Goal: Information Seeking & Learning: Find specific fact

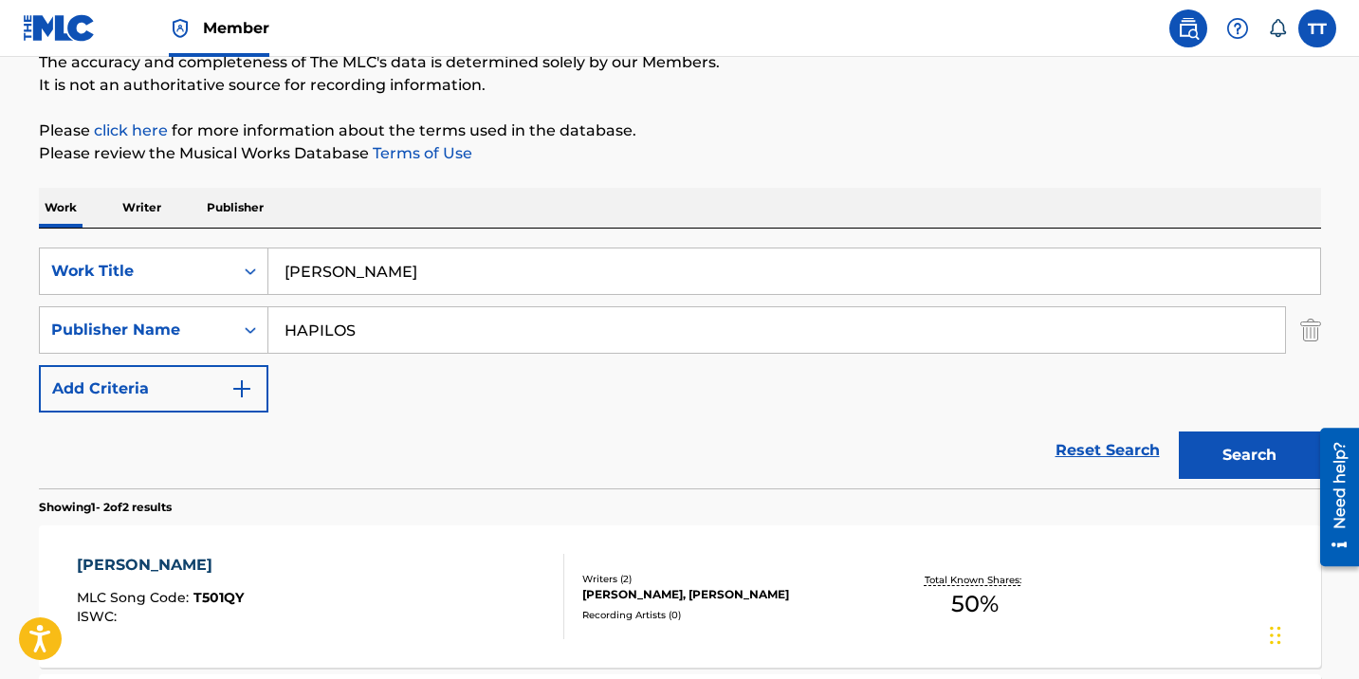
click at [929, 212] on div "Work Writer Publisher" at bounding box center [680, 208] width 1282 height 40
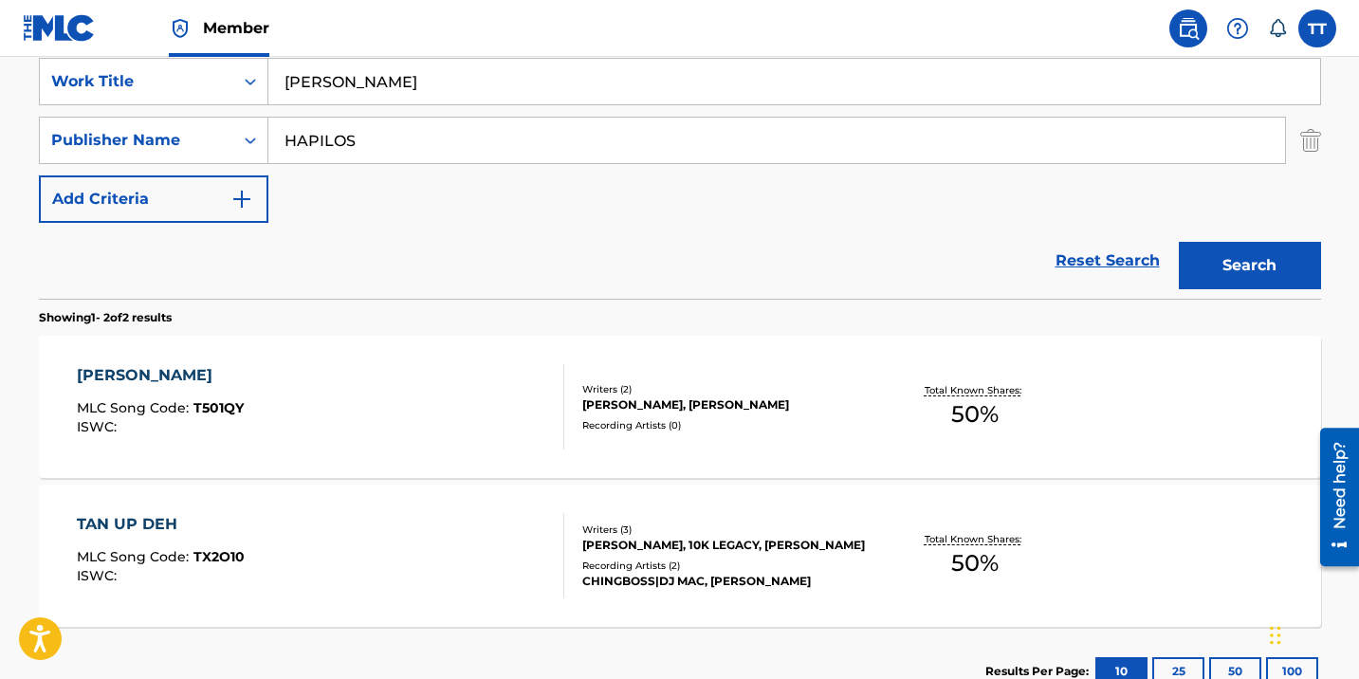
scroll to position [387, 0]
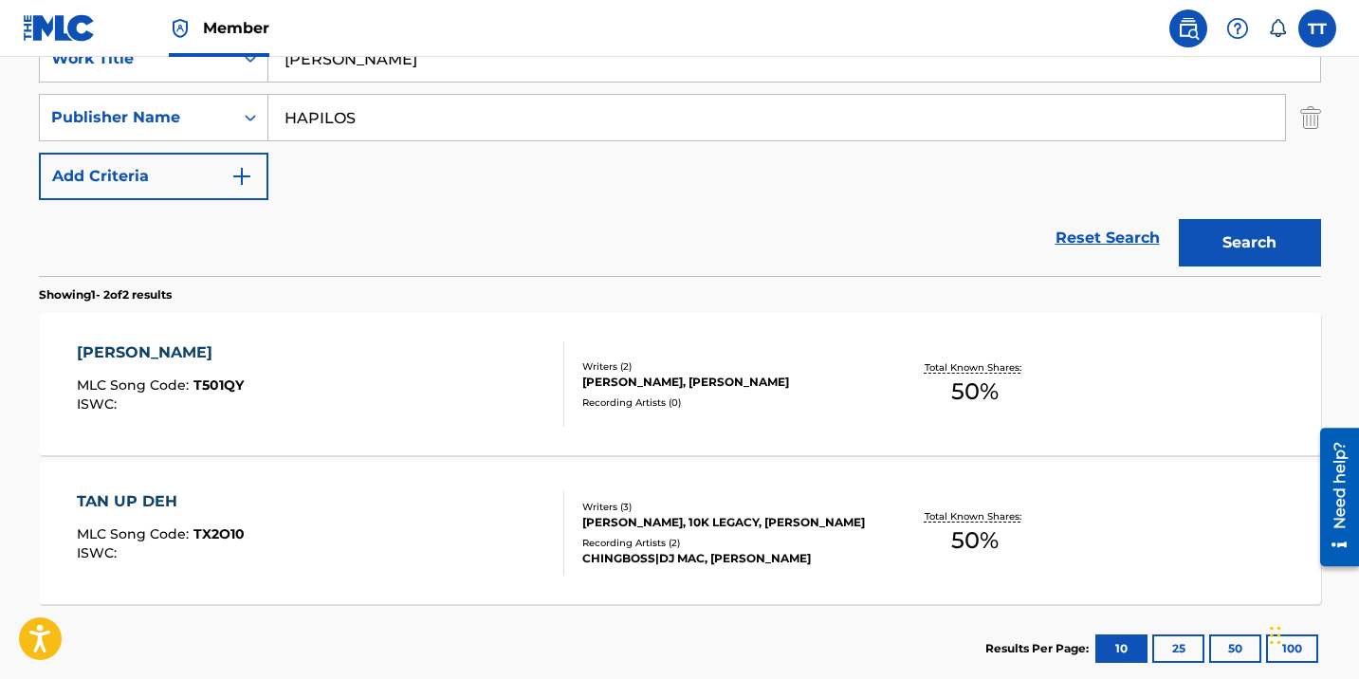
click at [411, 393] on div "TAN TAN MLC Song Code : T501QY ISWC :" at bounding box center [320, 383] width 487 height 85
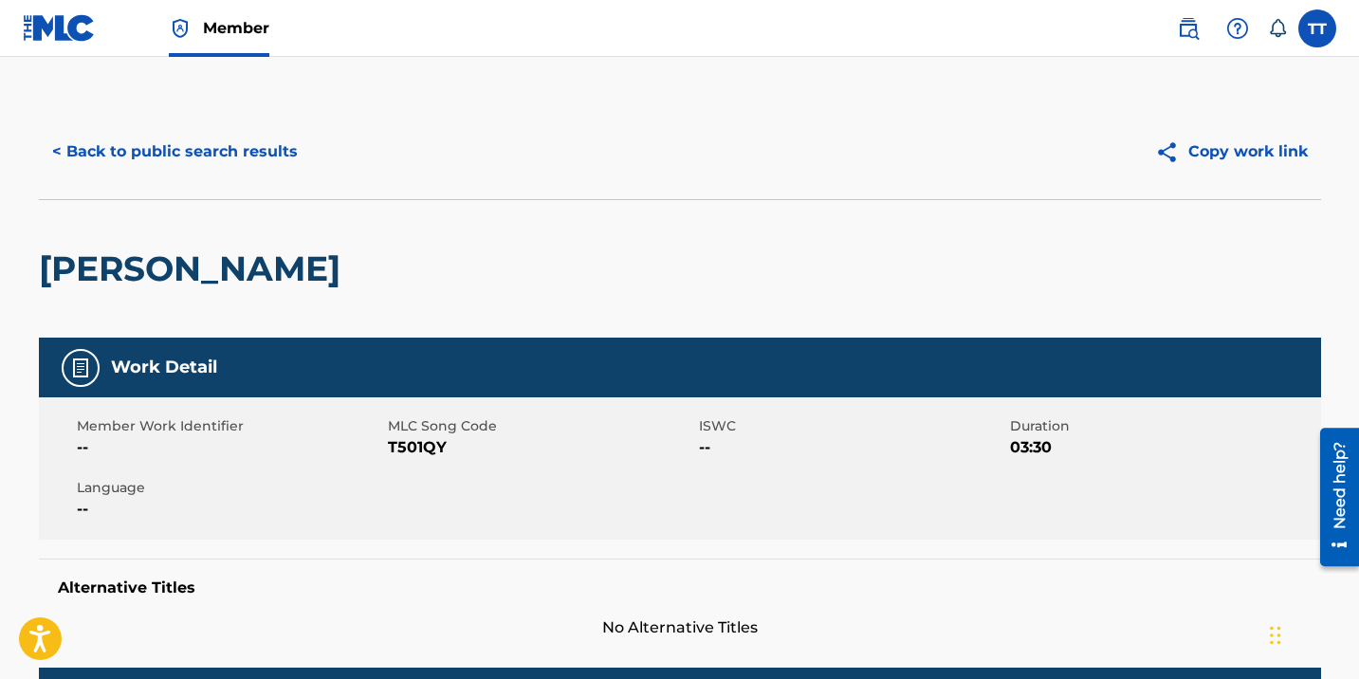
click at [388, 443] on span "T501QY" at bounding box center [541, 447] width 306 height 23
click at [205, 154] on button "< Back to public search results" at bounding box center [175, 151] width 272 height 47
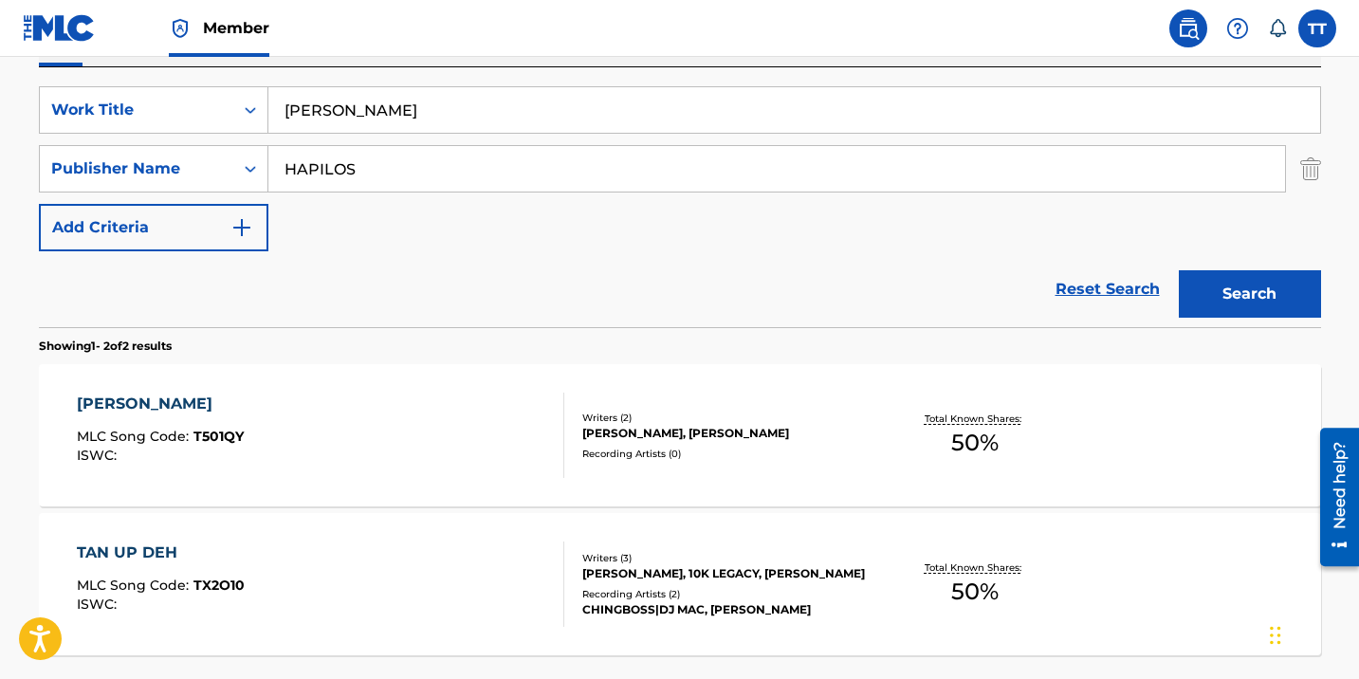
scroll to position [289, 0]
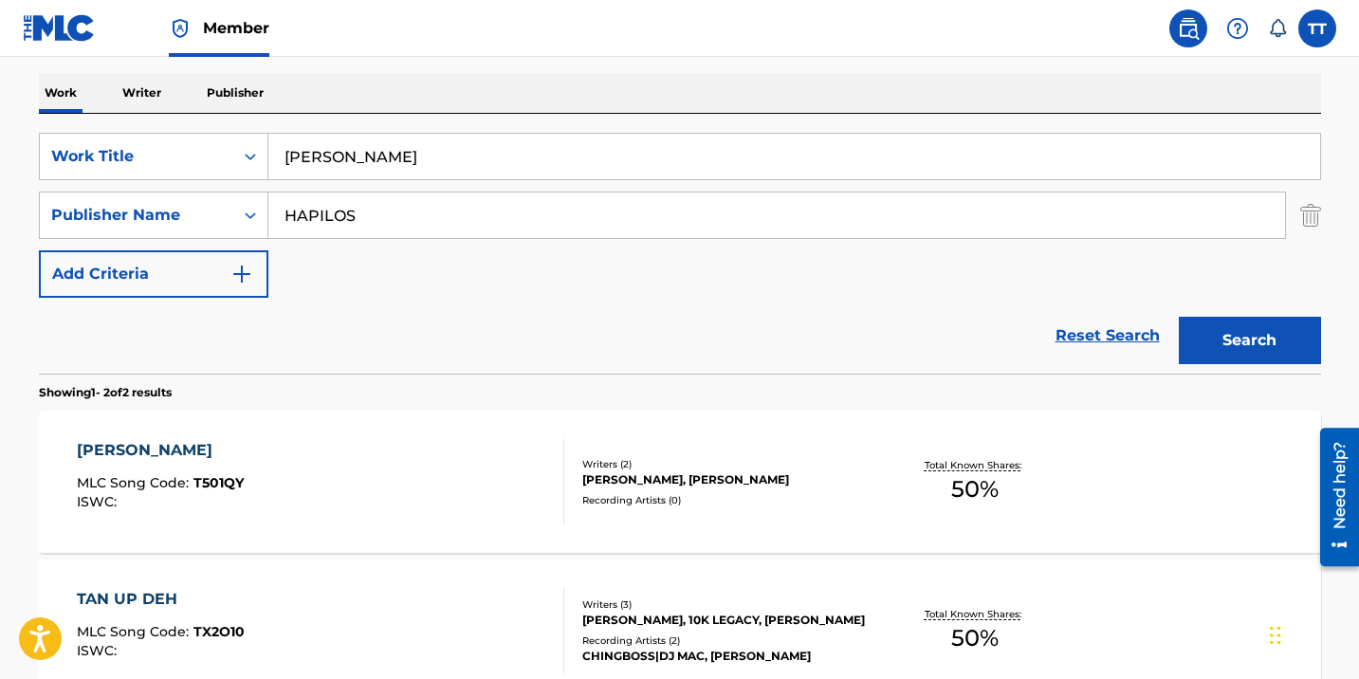
click at [322, 149] on input "[PERSON_NAME]" at bounding box center [793, 157] width 1051 height 46
click at [322, 150] on input "[PERSON_NAME]" at bounding box center [793, 157] width 1051 height 46
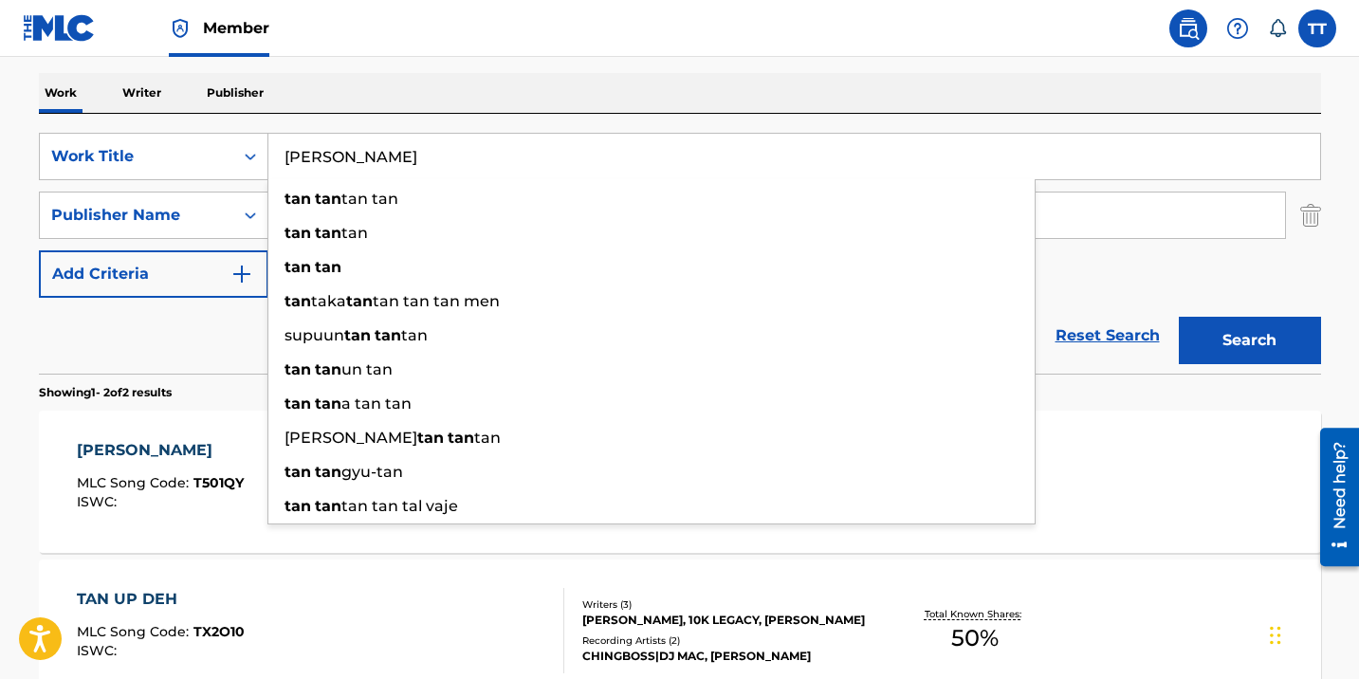
paste input "UP INNA DI CLUB"
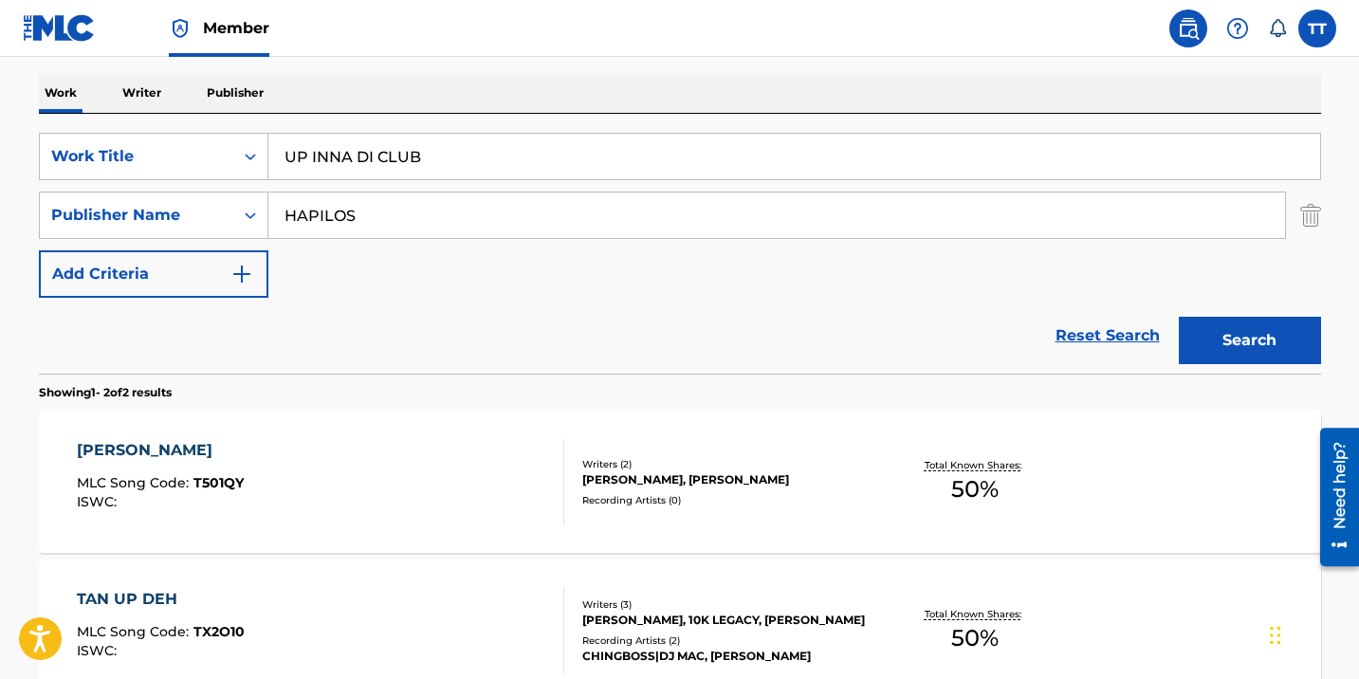
type input "UP INNA DI CLUB"
click at [1178, 317] on button "Search" at bounding box center [1249, 340] width 142 height 47
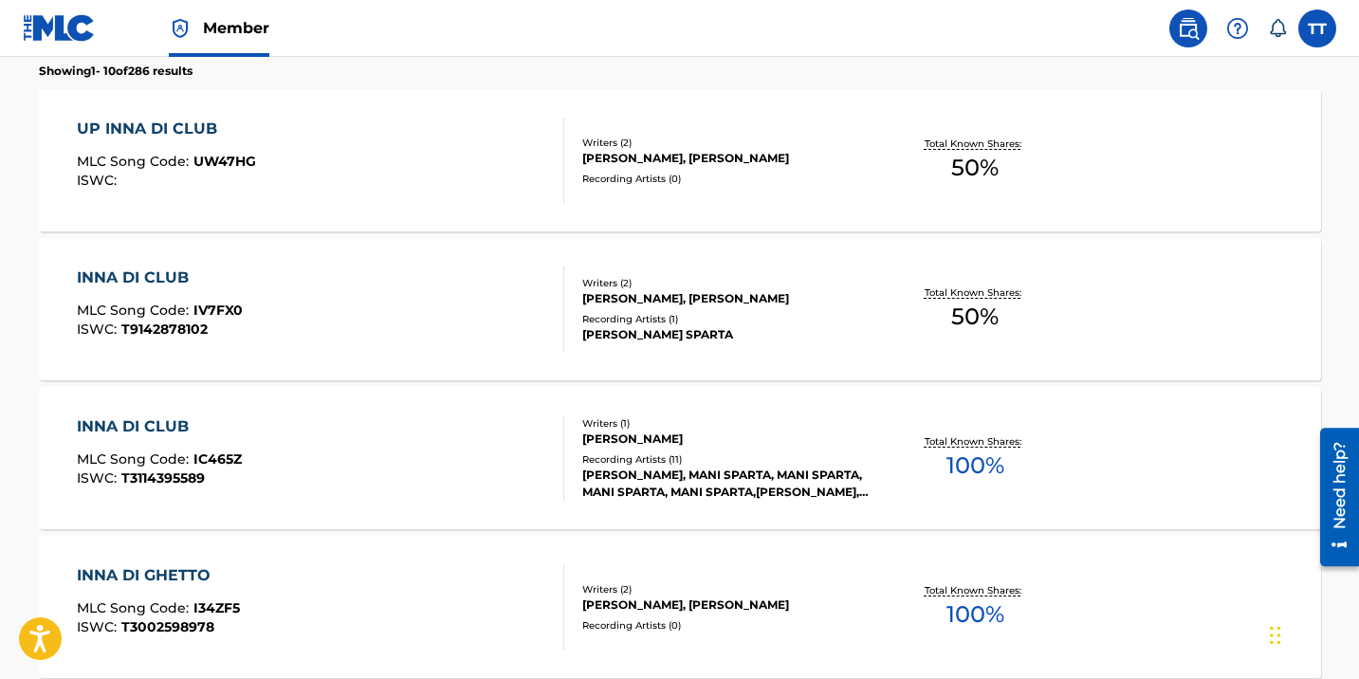
scroll to position [541, 0]
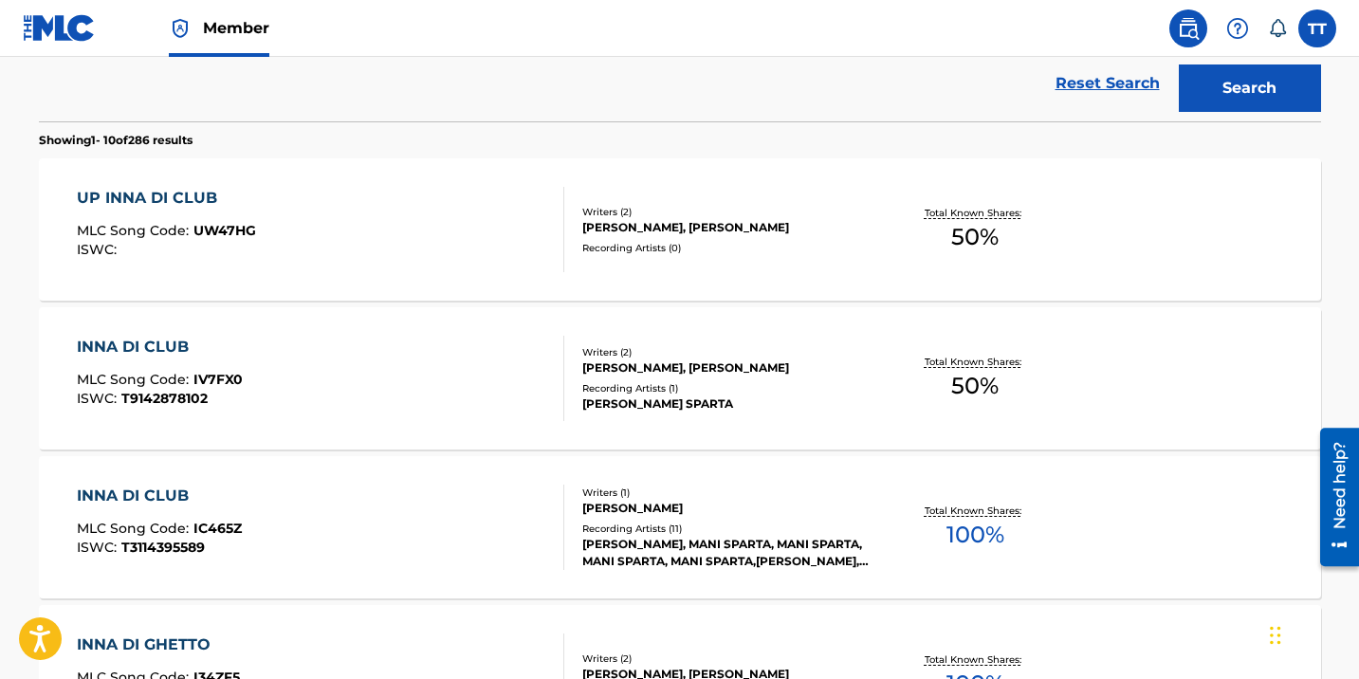
click at [342, 232] on div "UP INNA DI CLUB MLC Song Code : UW47HG ISWC :" at bounding box center [320, 229] width 487 height 85
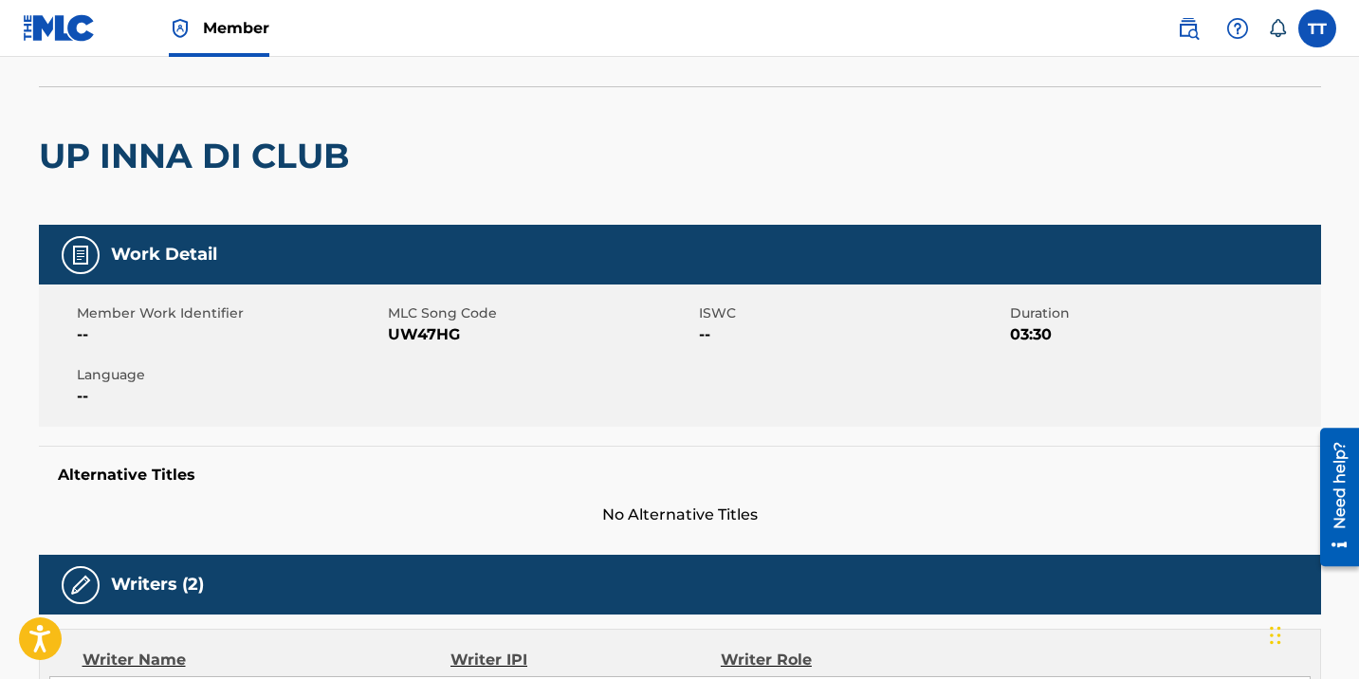
scroll to position [115, 0]
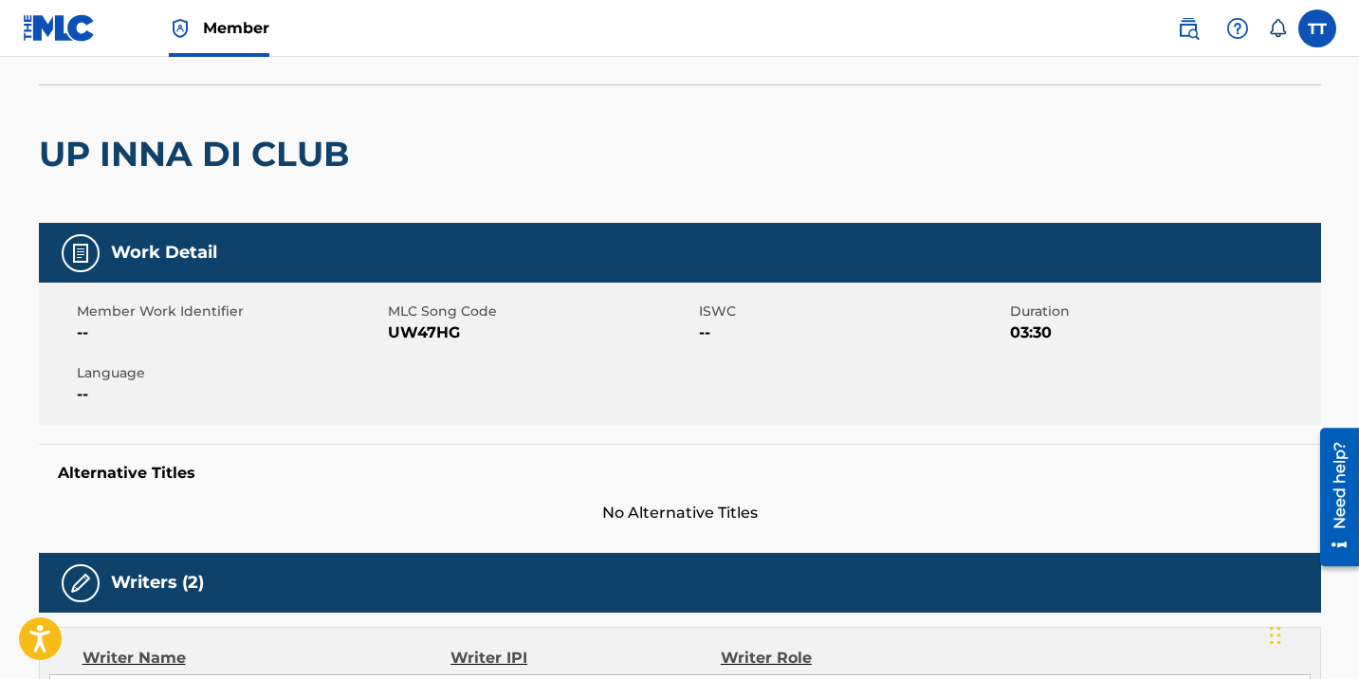
click at [425, 338] on span "UW47HG" at bounding box center [541, 332] width 306 height 23
copy span "UW47HG"
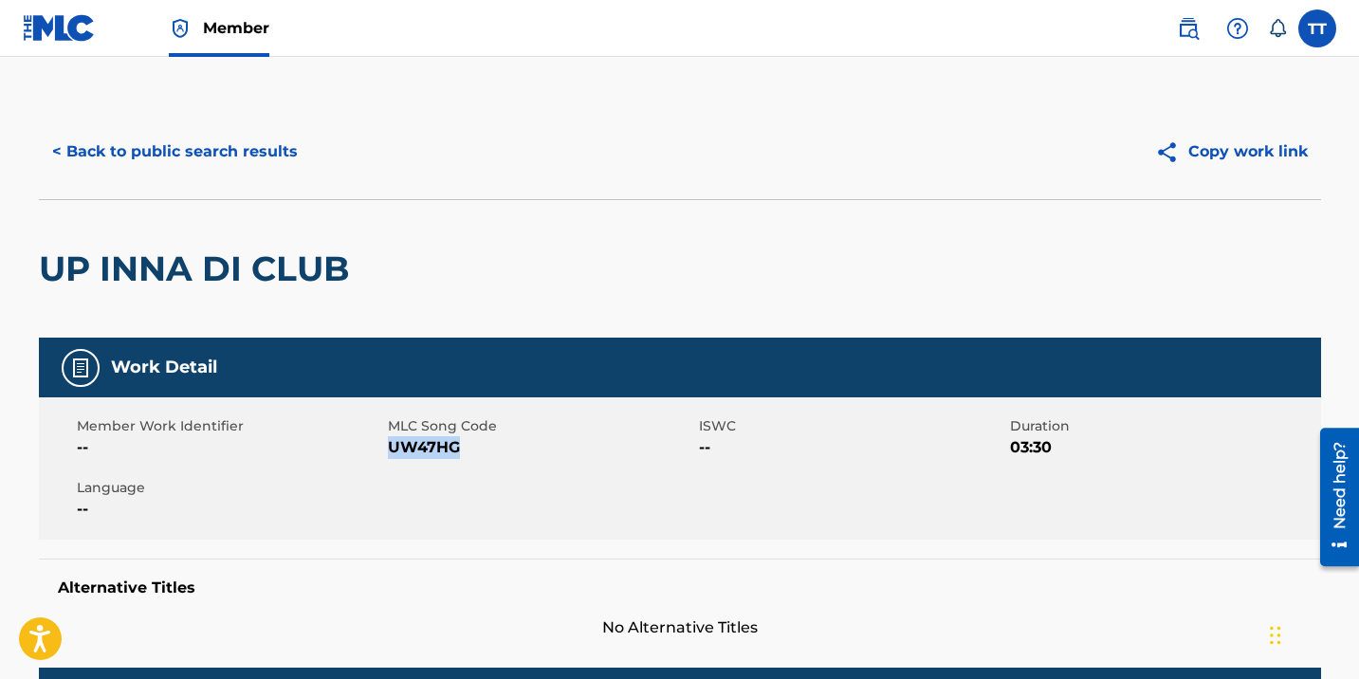
click at [161, 150] on button "< Back to public search results" at bounding box center [175, 151] width 272 height 47
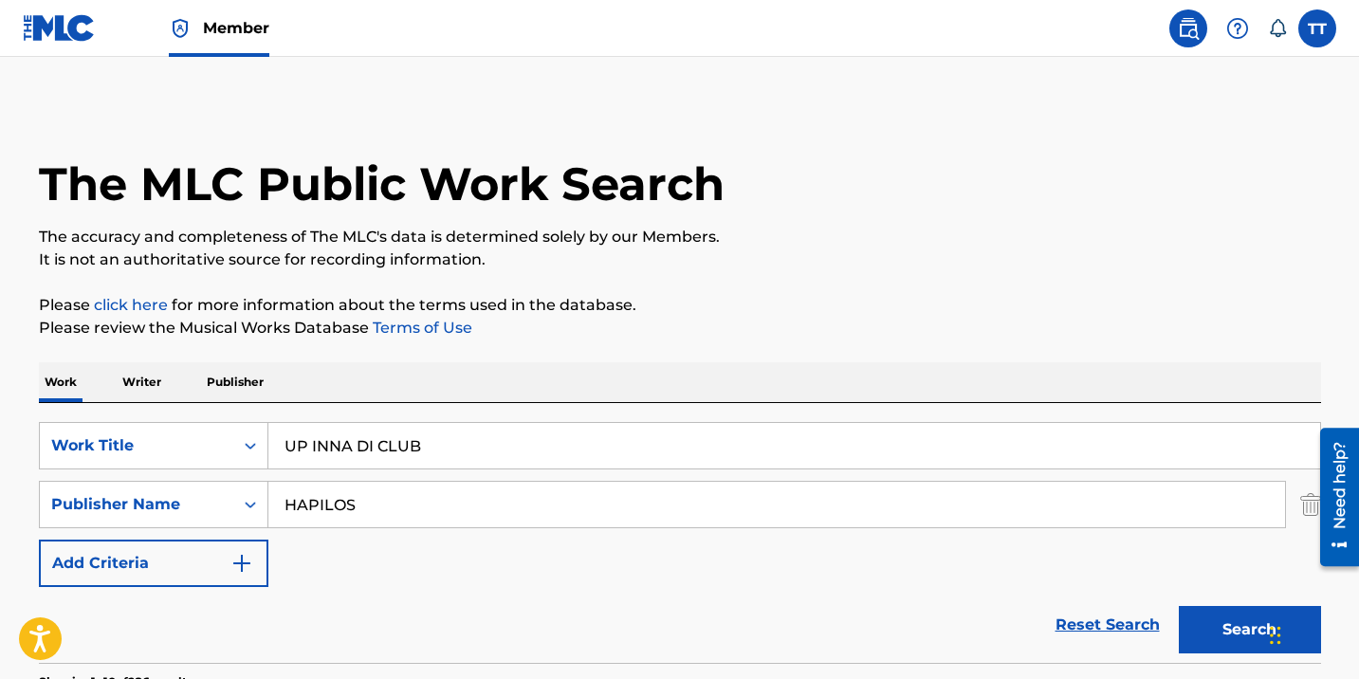
click at [411, 440] on input "UP INNA DI CLUB" at bounding box center [793, 446] width 1051 height 46
paste input "KRAZY"
type input "KRAZY"
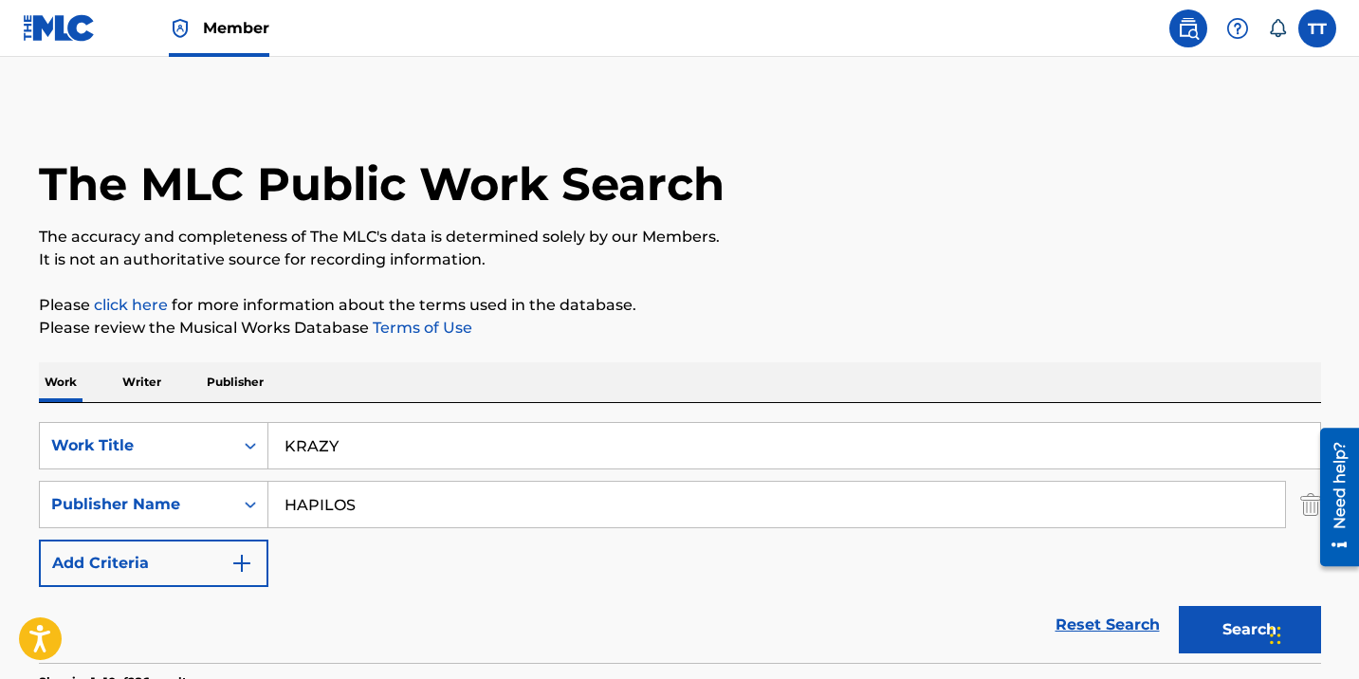
click at [1178, 606] on button "Search" at bounding box center [1249, 629] width 142 height 47
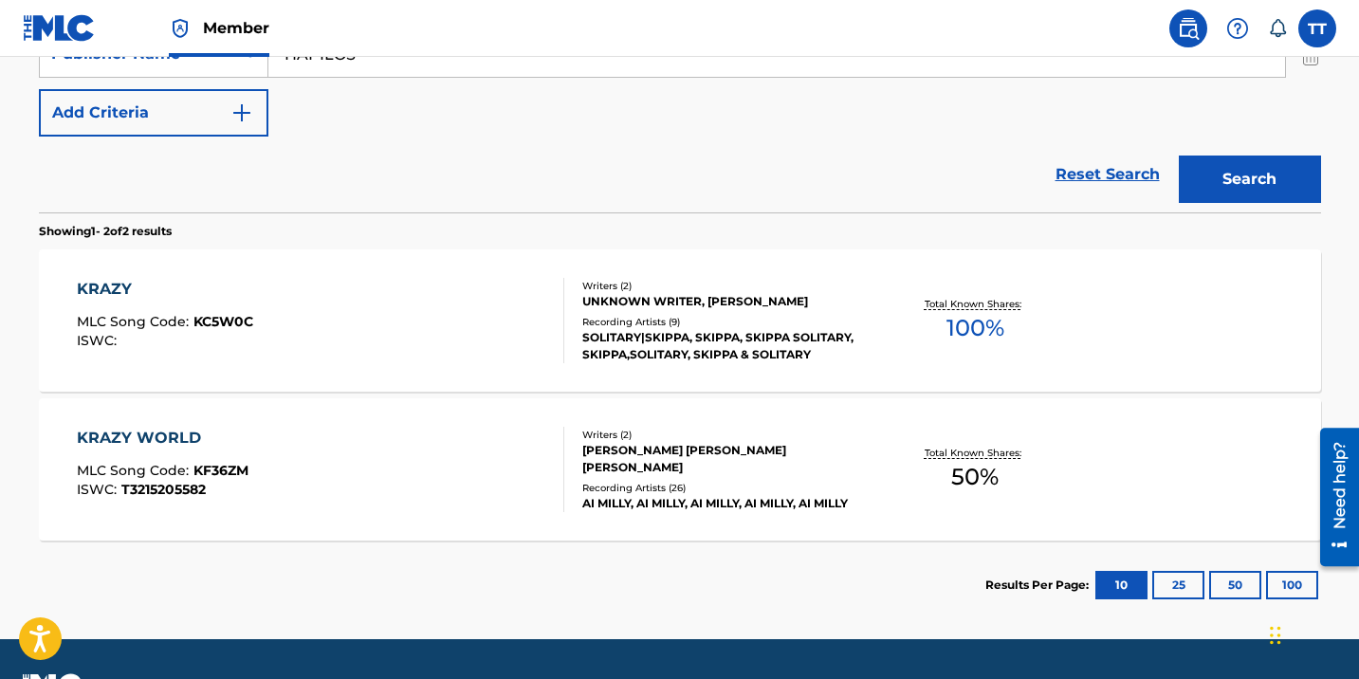
scroll to position [502, 0]
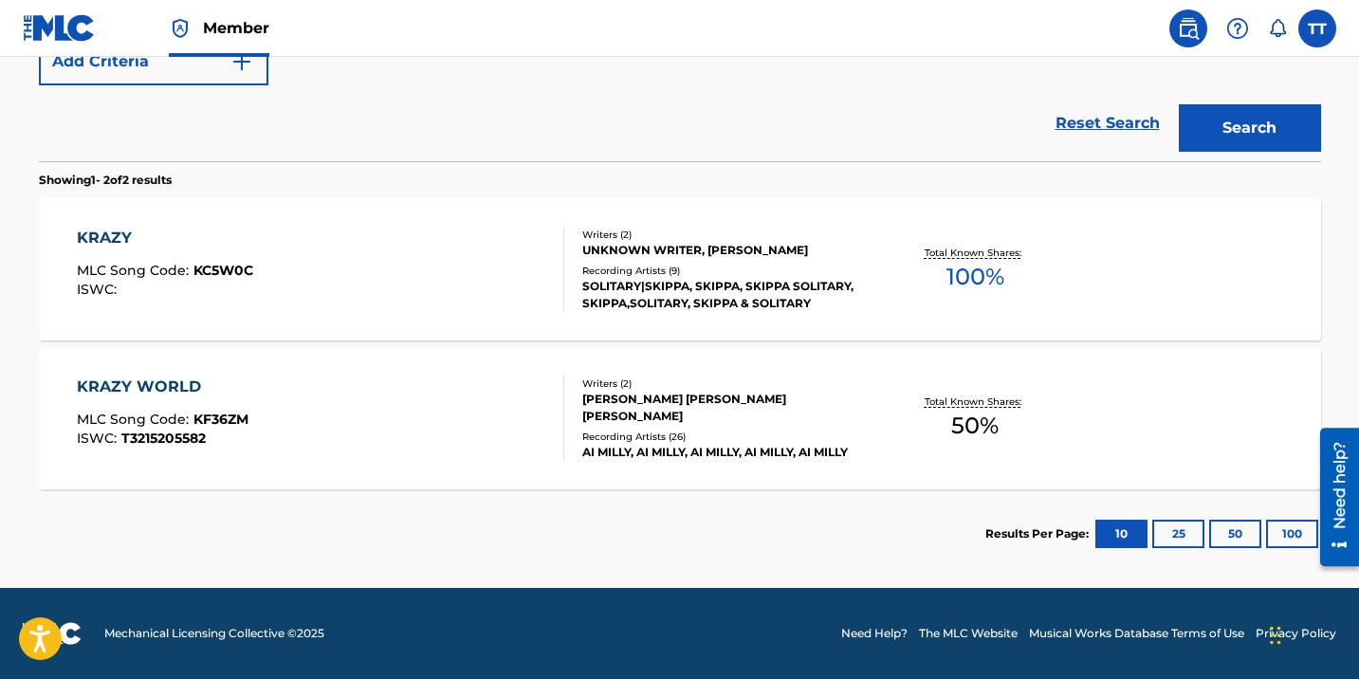
click at [428, 262] on div "KRAZY MLC Song Code : KC5W0C ISWC :" at bounding box center [320, 269] width 487 height 85
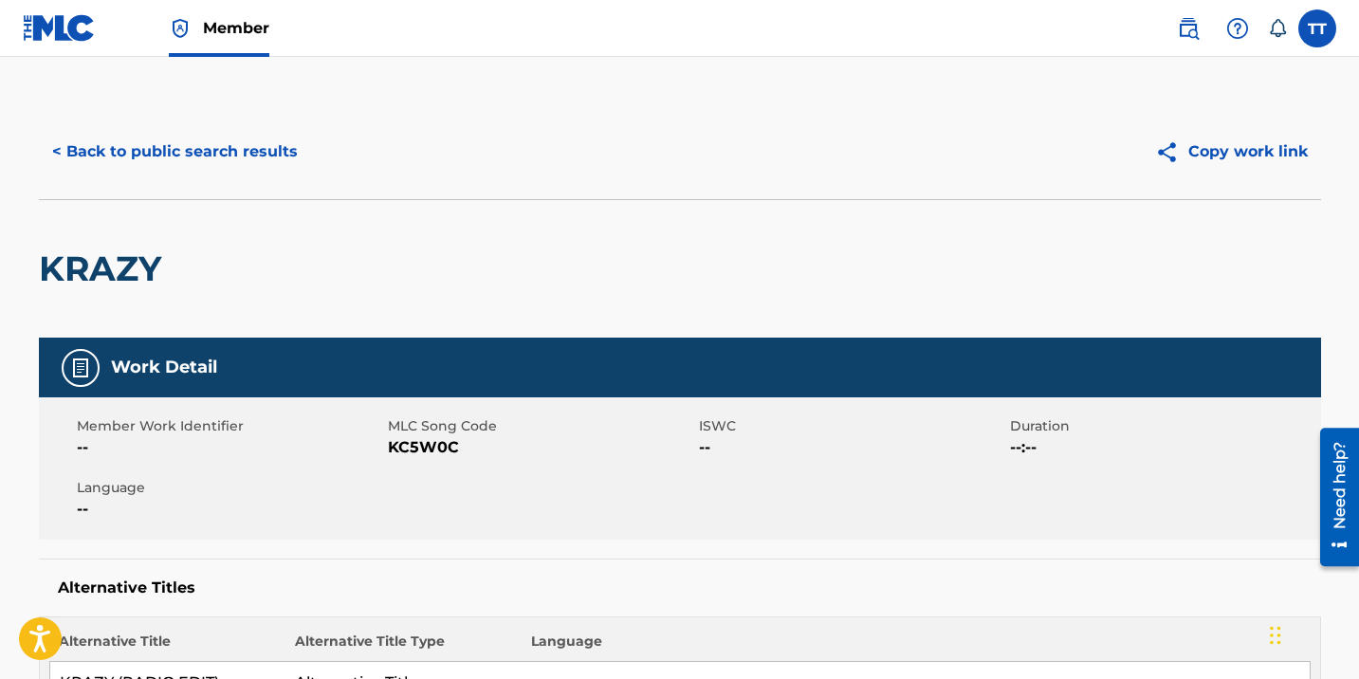
click at [437, 447] on span "KC5W0C" at bounding box center [541, 447] width 306 height 23
copy span "KC5W0C"
